Goal: Task Accomplishment & Management: Manage account settings

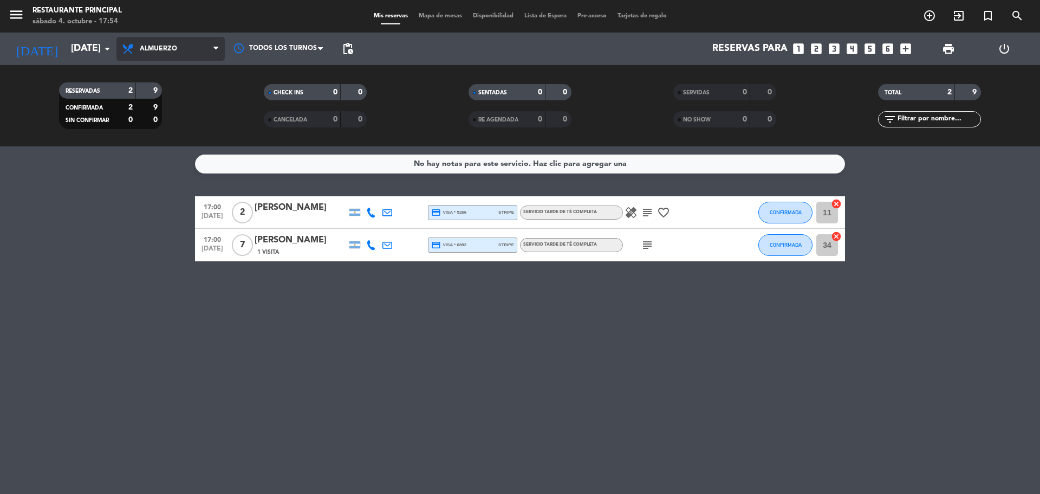
click at [214, 47] on icon at bounding box center [215, 48] width 5 height 9
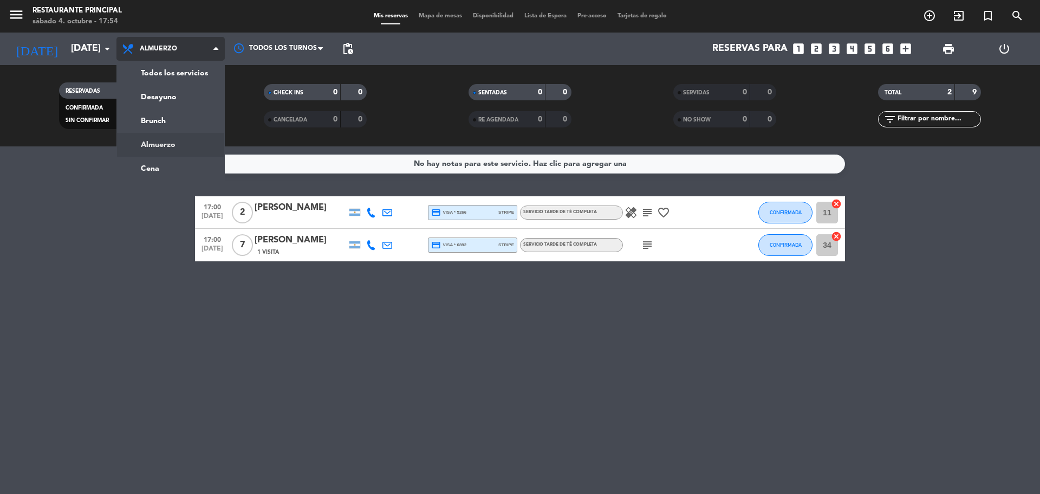
click at [176, 145] on div "menu Restaurante Principal [DATE] 4. octubre - 17:54 Mis reservas Mapa de mesas…" at bounding box center [520, 73] width 1040 height 146
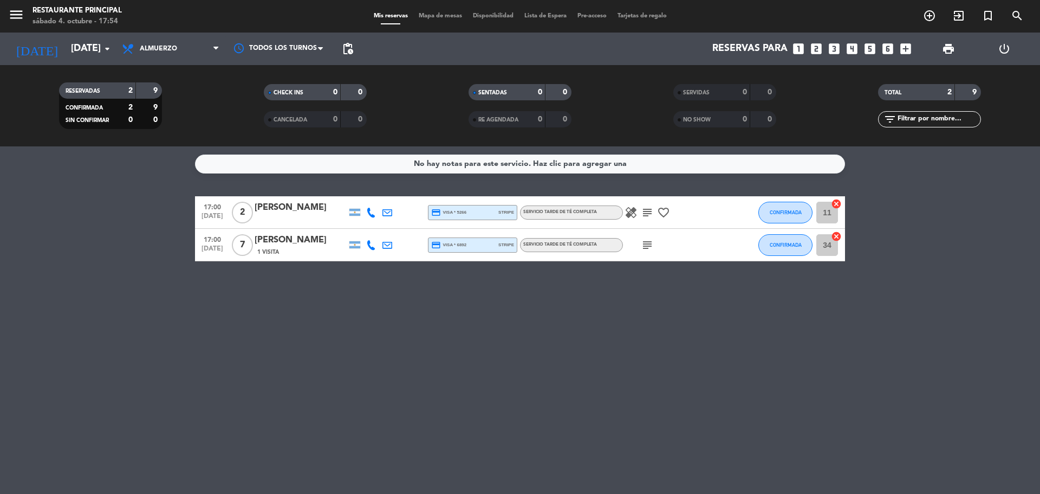
click at [648, 214] on icon "subject" at bounding box center [647, 212] width 13 height 13
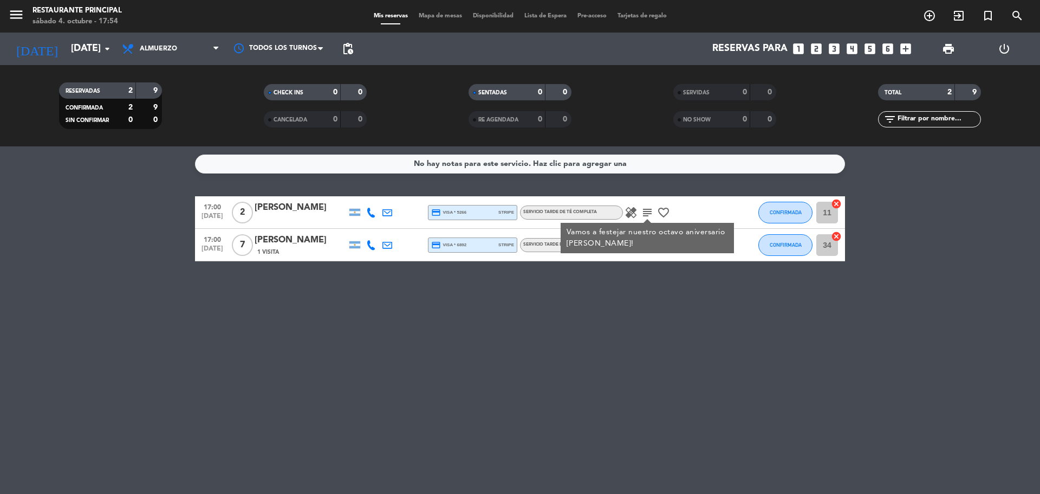
click at [629, 210] on icon "healing" at bounding box center [631, 212] width 13 height 13
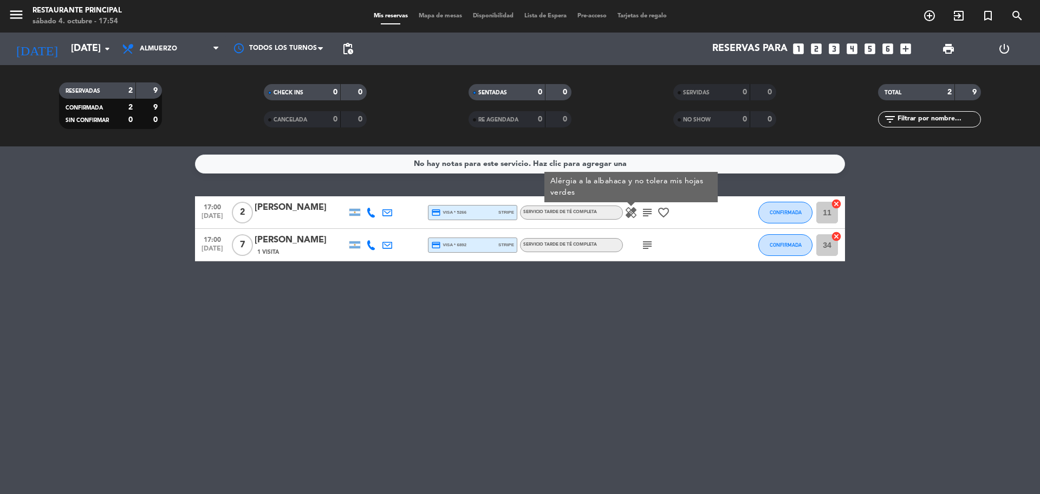
click at [646, 215] on icon "subject" at bounding box center [647, 212] width 13 height 13
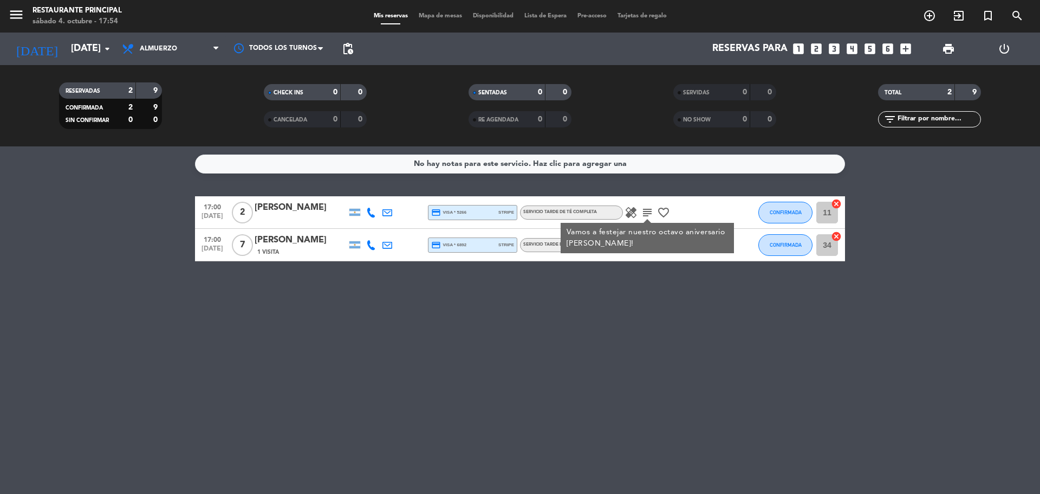
click at [414, 215] on div at bounding box center [420, 212] width 16 height 32
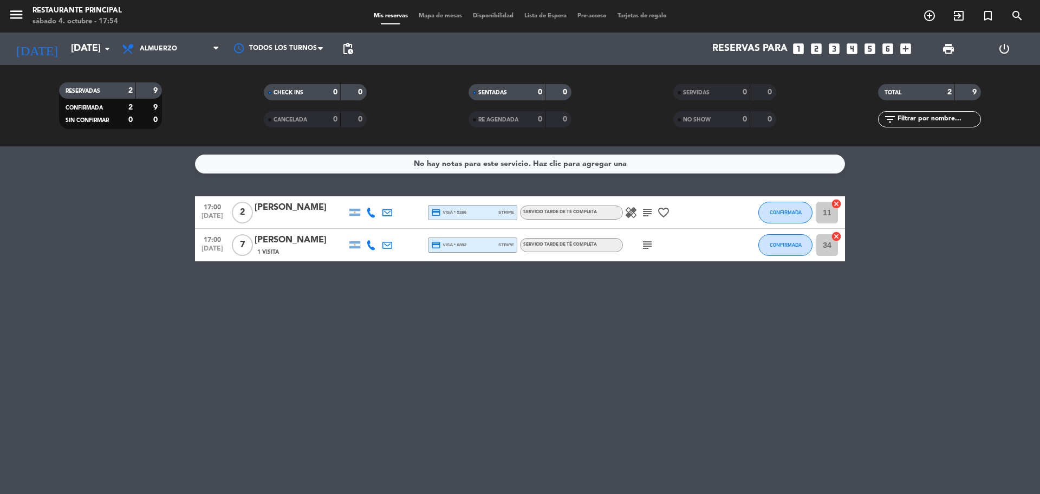
click at [668, 210] on icon "favorite_border" at bounding box center [663, 212] width 13 height 13
click at [646, 241] on icon "subject" at bounding box center [647, 244] width 13 height 13
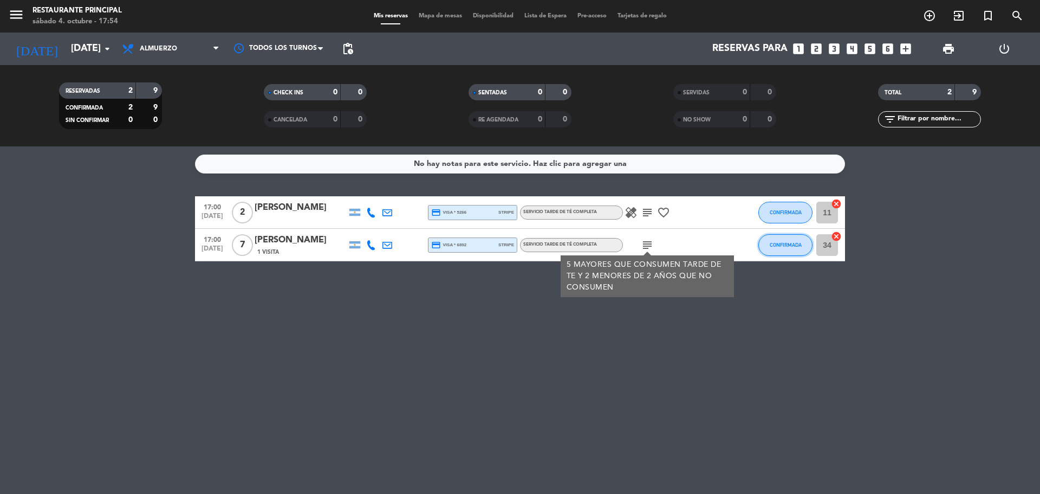
click at [796, 248] on button "CONFIRMADA" at bounding box center [785, 245] width 54 height 22
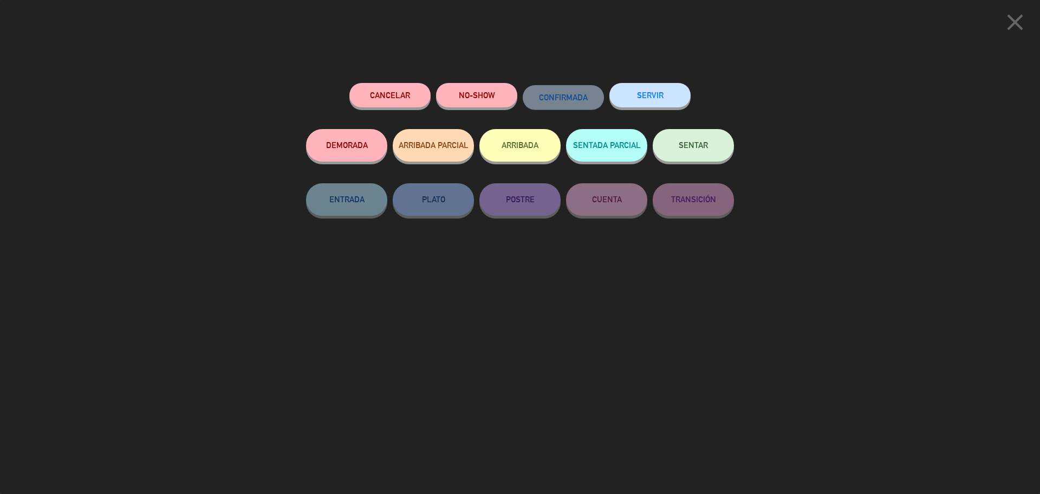
click at [700, 142] on span "SENTAR" at bounding box center [693, 144] width 29 height 9
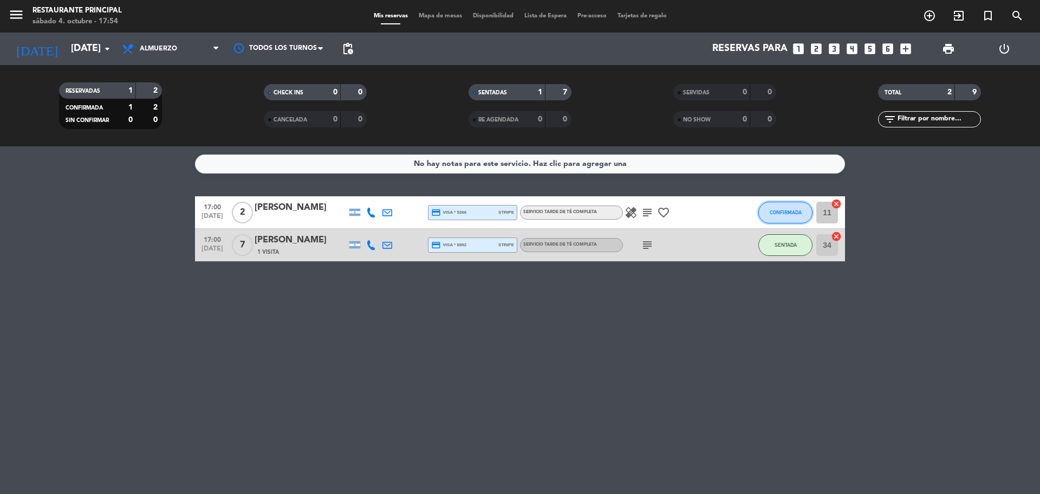
click at [788, 208] on button "CONFIRMADA" at bounding box center [785, 213] width 54 height 22
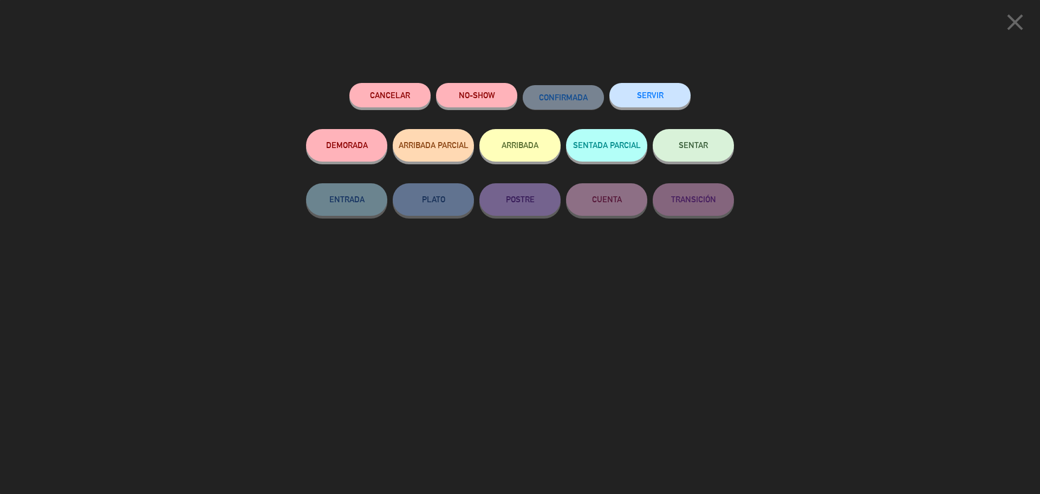
click at [723, 148] on button "SENTAR" at bounding box center [693, 145] width 81 height 33
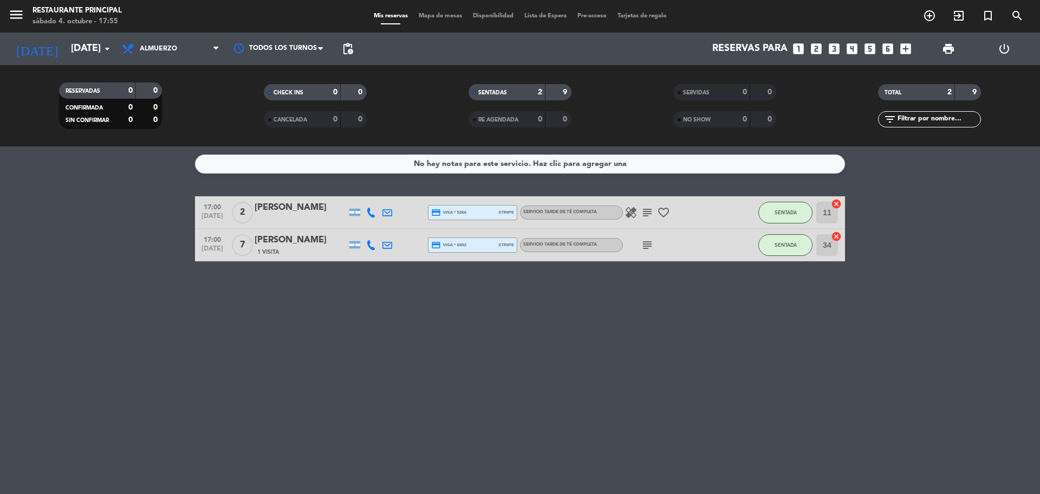
click at [652, 243] on icon "subject" at bounding box center [647, 244] width 13 height 13
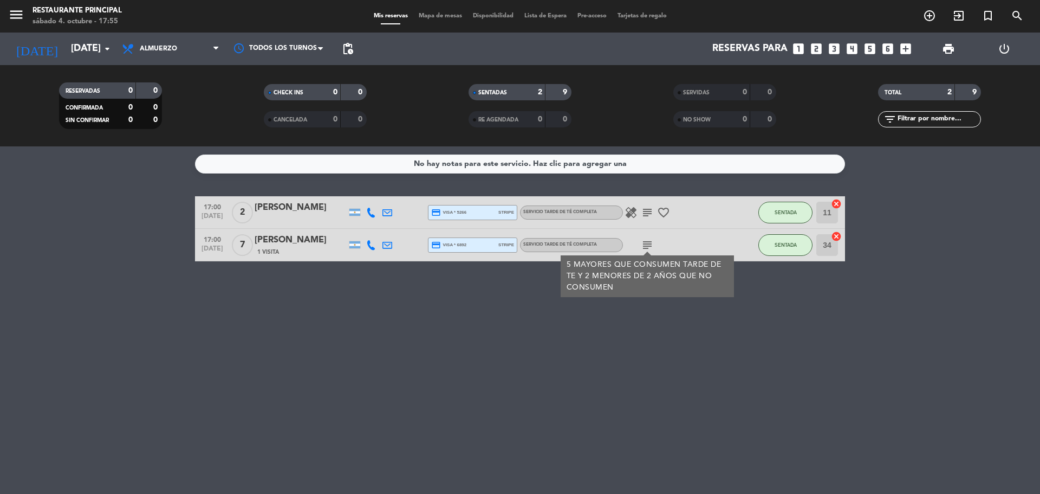
click at [652, 243] on icon "subject" at bounding box center [647, 244] width 13 height 13
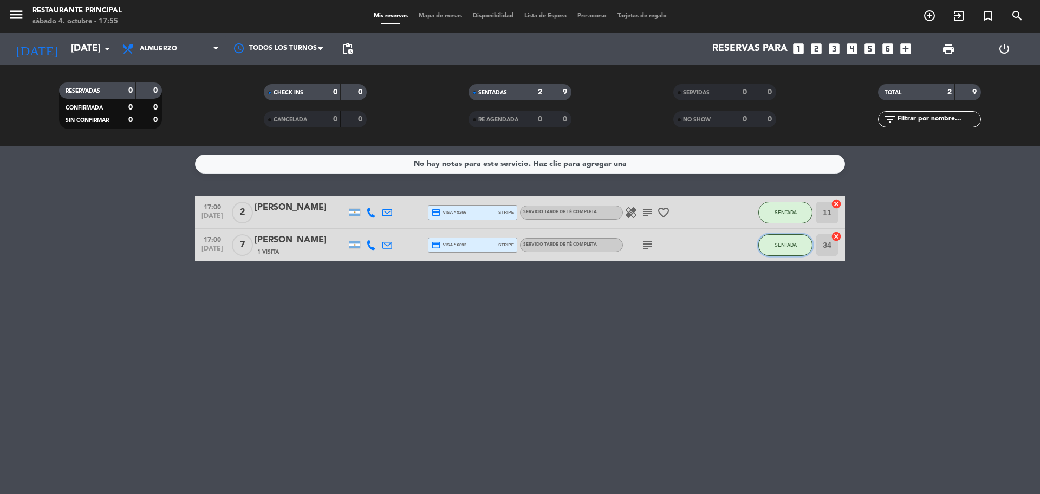
click at [779, 246] on span "SENTADA" at bounding box center [786, 245] width 22 height 6
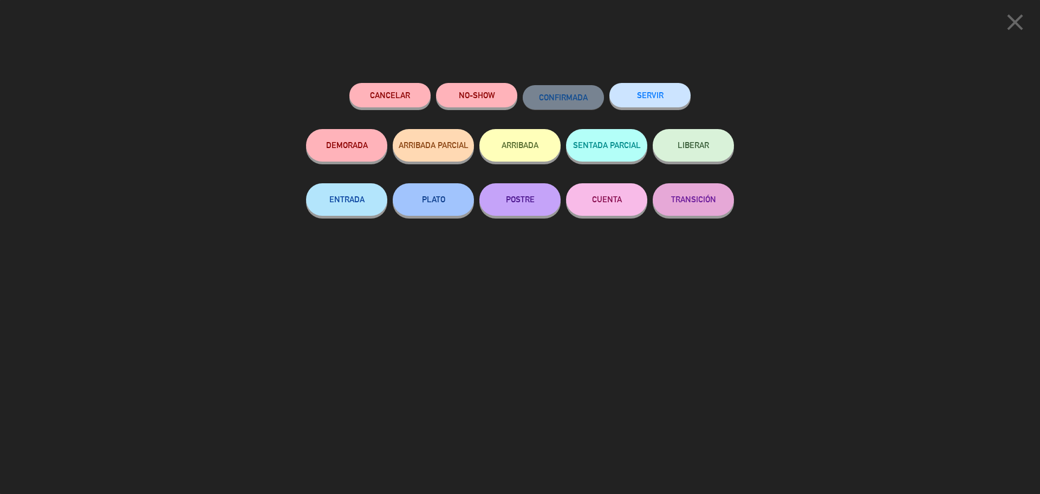
click at [384, 93] on button "Cancelar" at bounding box center [389, 95] width 81 height 24
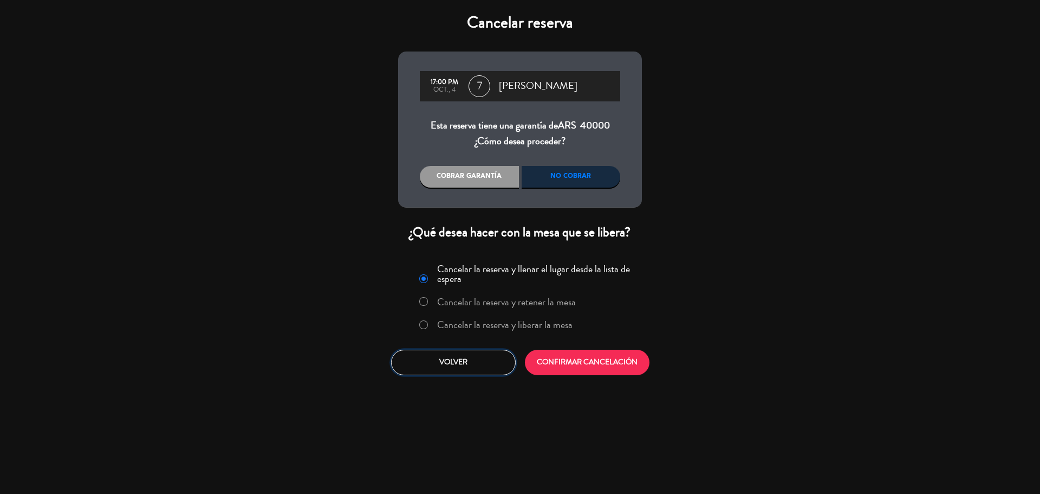
click at [470, 363] on button "Volver" at bounding box center [453, 361] width 125 height 25
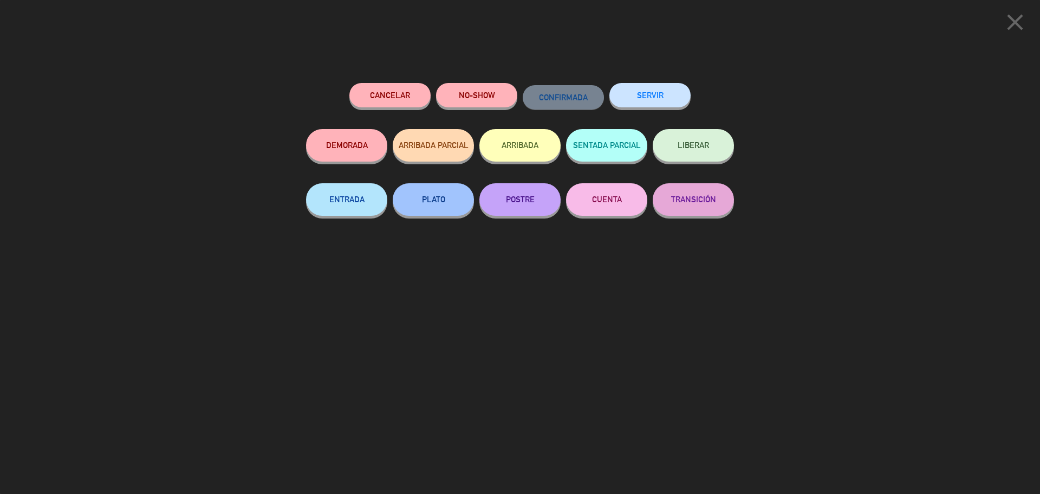
click at [1014, 21] on icon "close" at bounding box center [1015, 22] width 27 height 27
